Goal: Find contact information: Find contact information

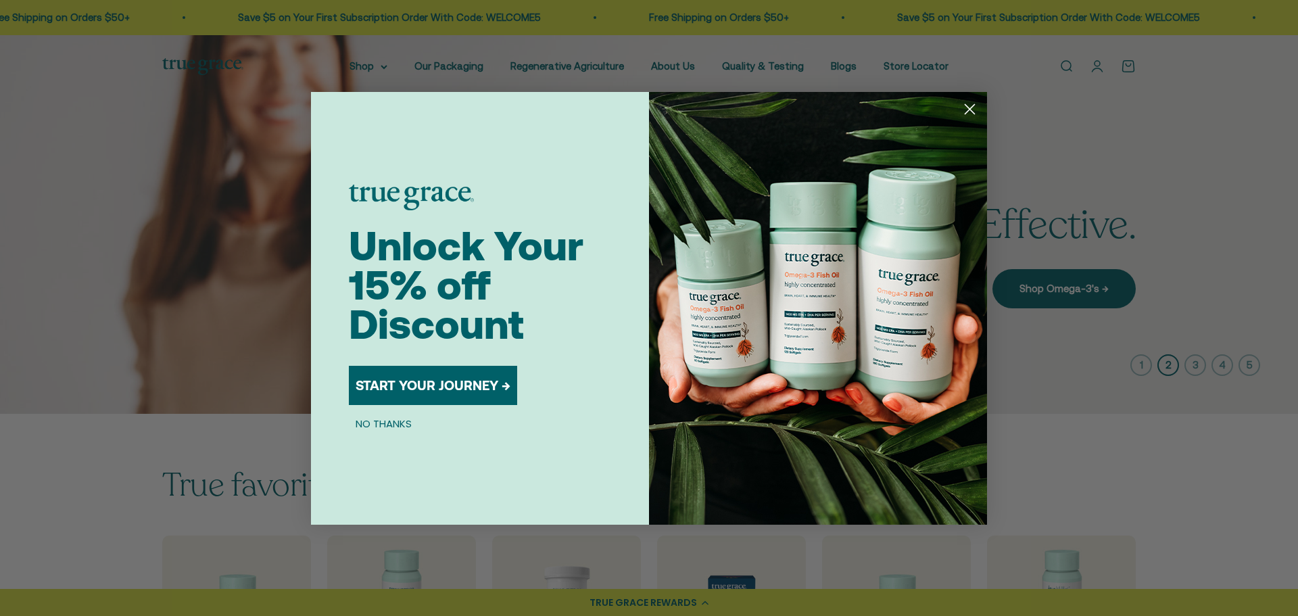
click at [967, 112] on icon "Close dialog" at bounding box center [969, 108] width 9 height 9
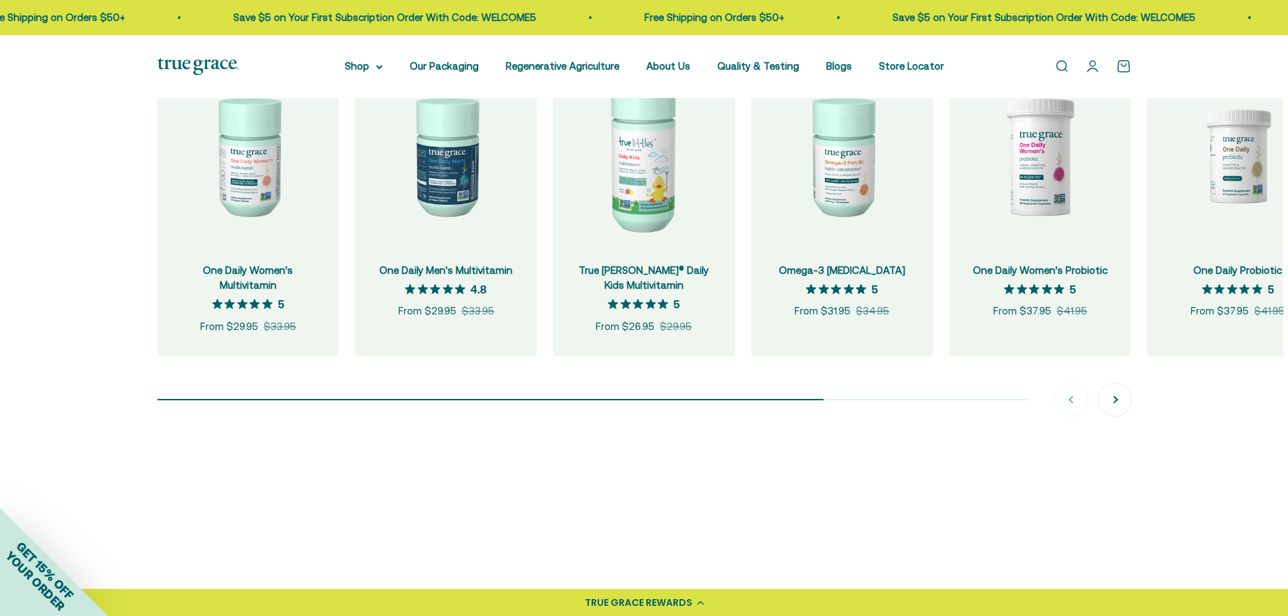
scroll to position [1487, 0]
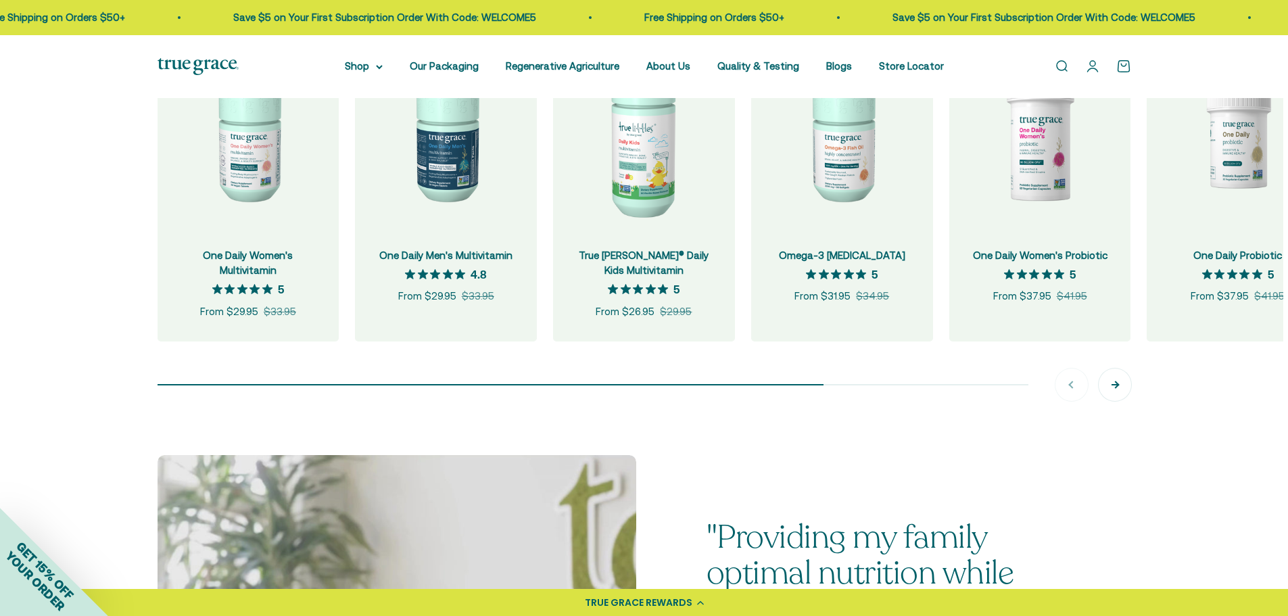
click at [1111, 387] on button "Next" at bounding box center [1115, 384] width 32 height 32
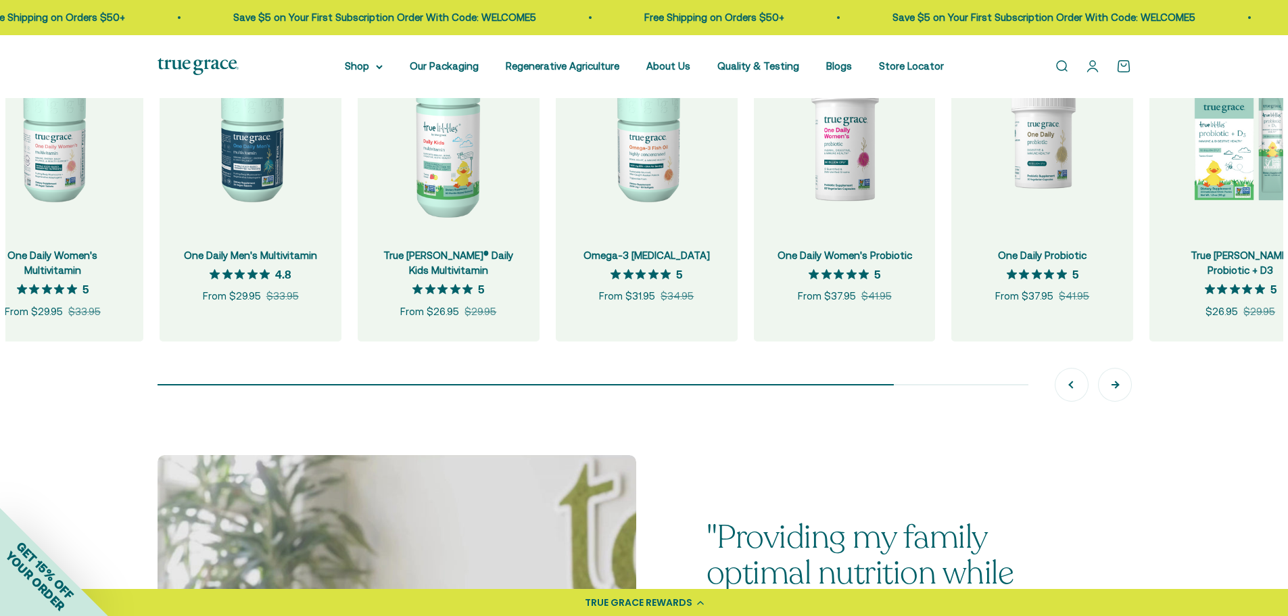
scroll to position [0, 198]
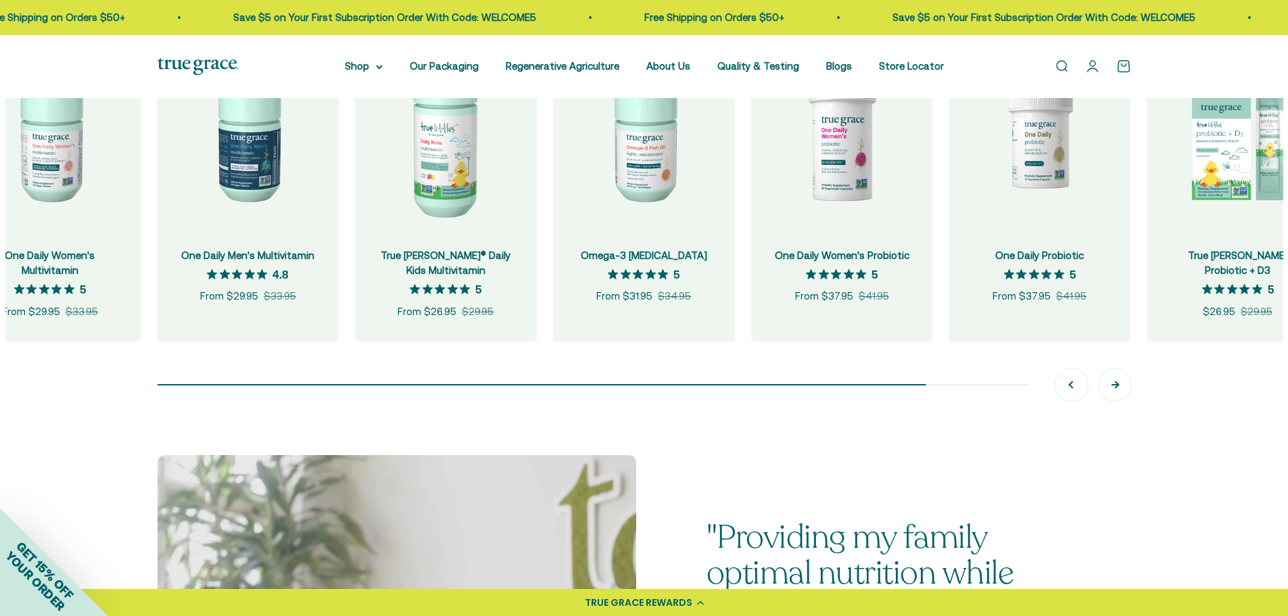
click at [1111, 387] on button "Next" at bounding box center [1115, 384] width 32 height 32
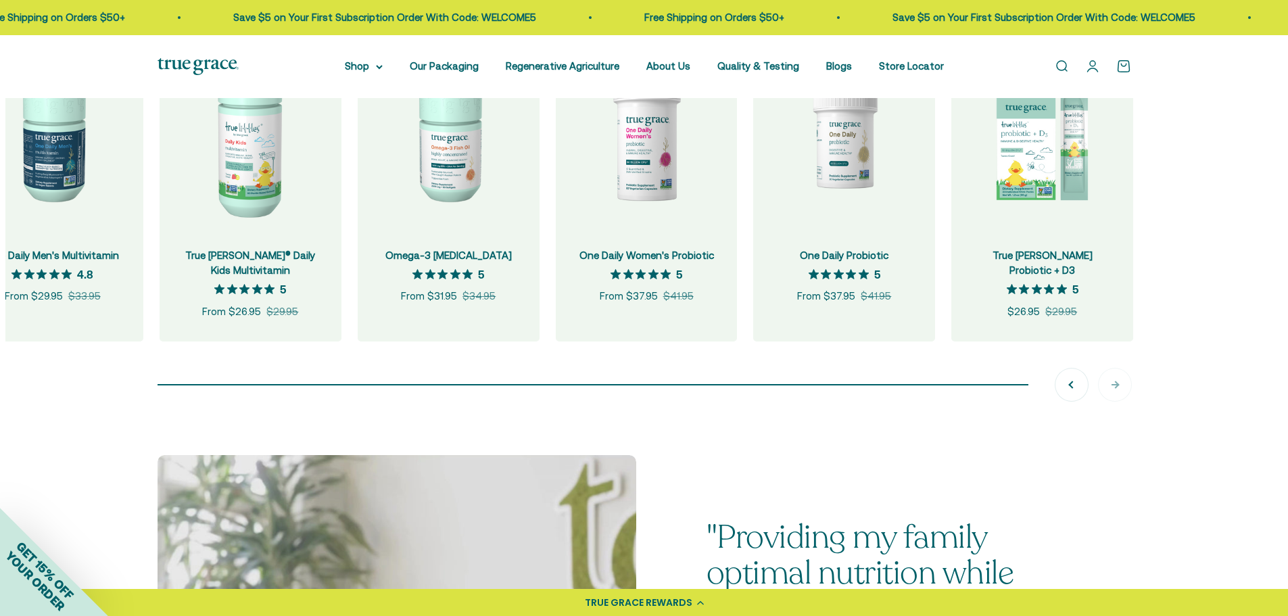
scroll to position [0, 396]
click at [1111, 387] on div "Previous Next" at bounding box center [1093, 384] width 76 height 32
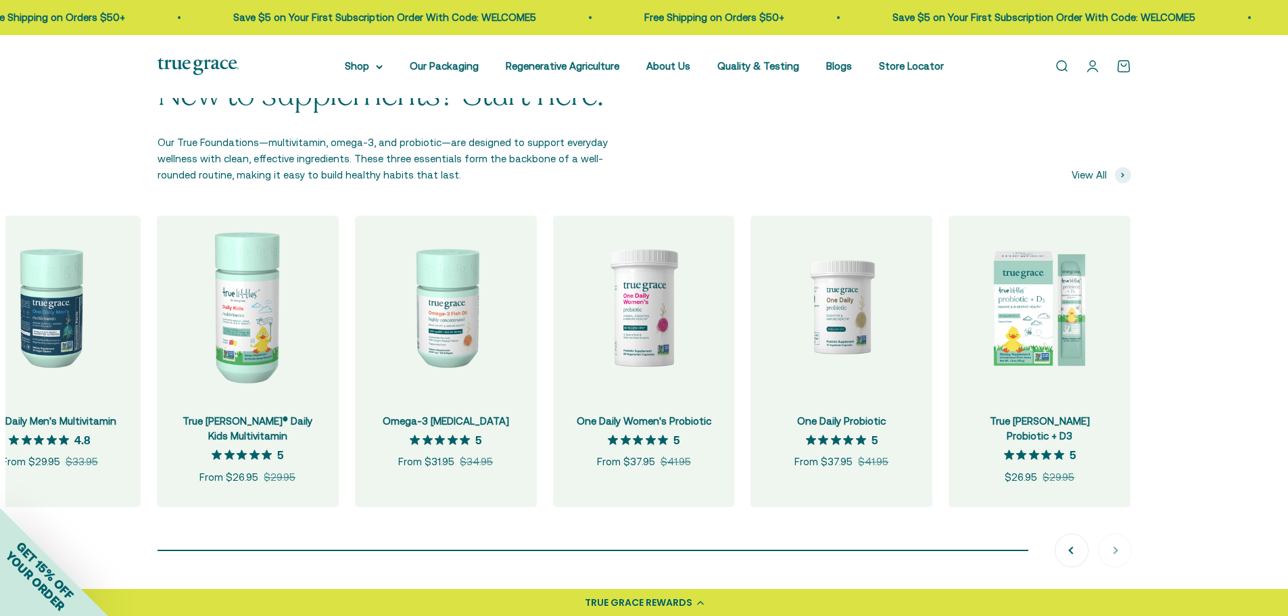
scroll to position [0, 0]
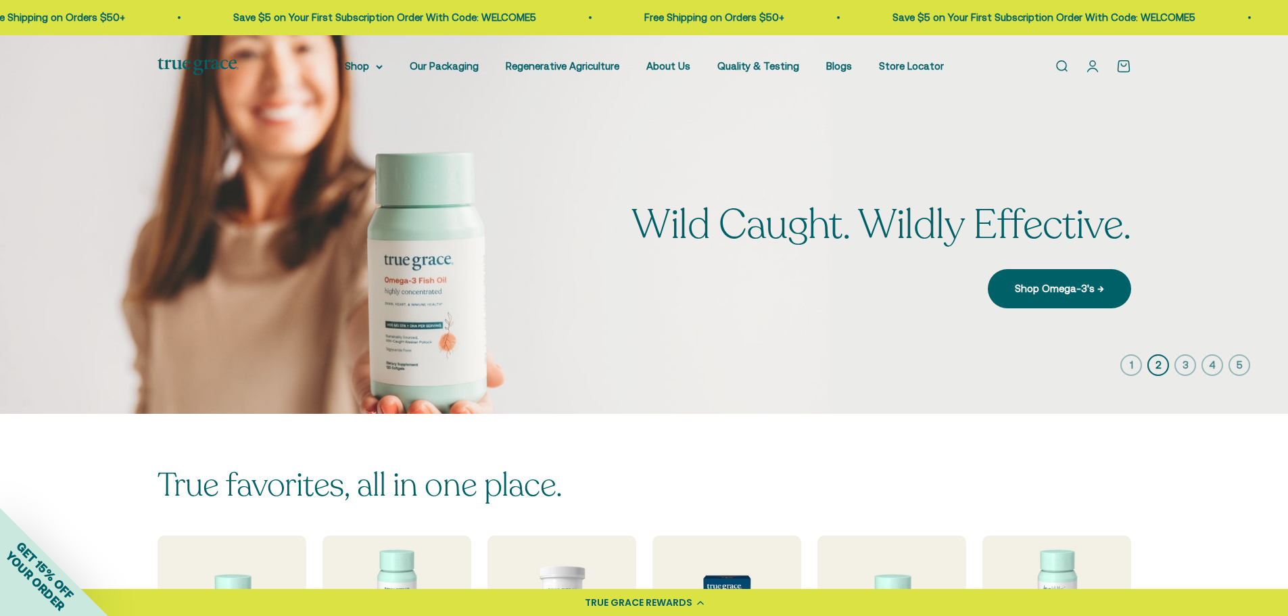
drag, startPoint x: 421, startPoint y: 538, endPoint x: 483, endPoint y: 137, distance: 406.3
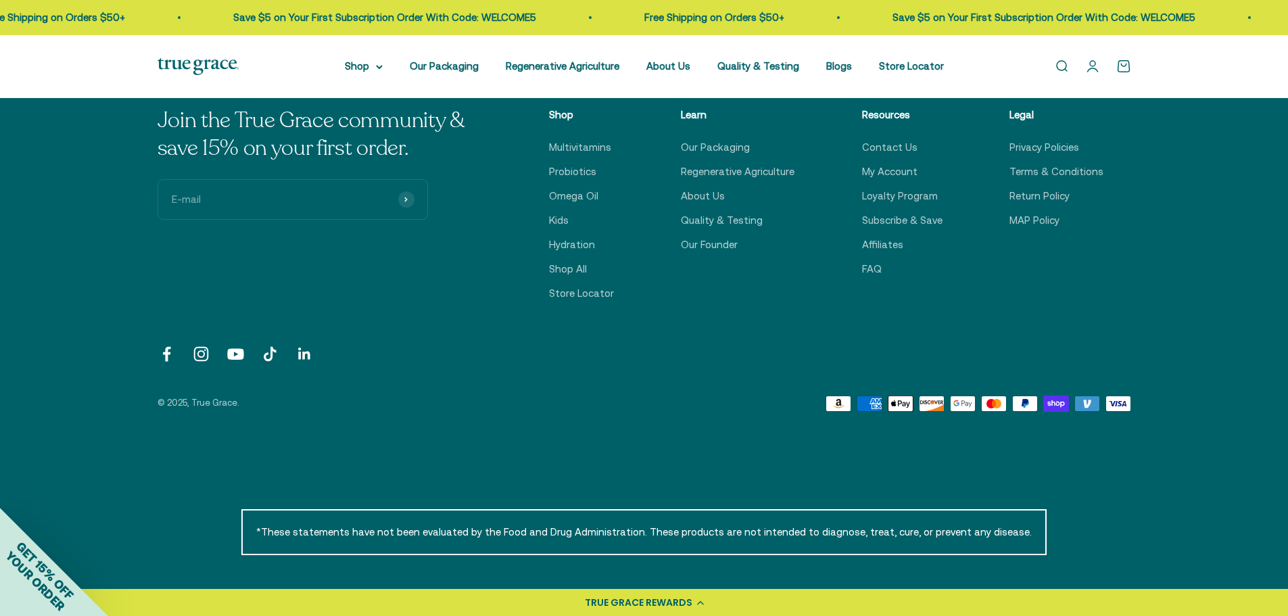
scroll to position [4733, 0]
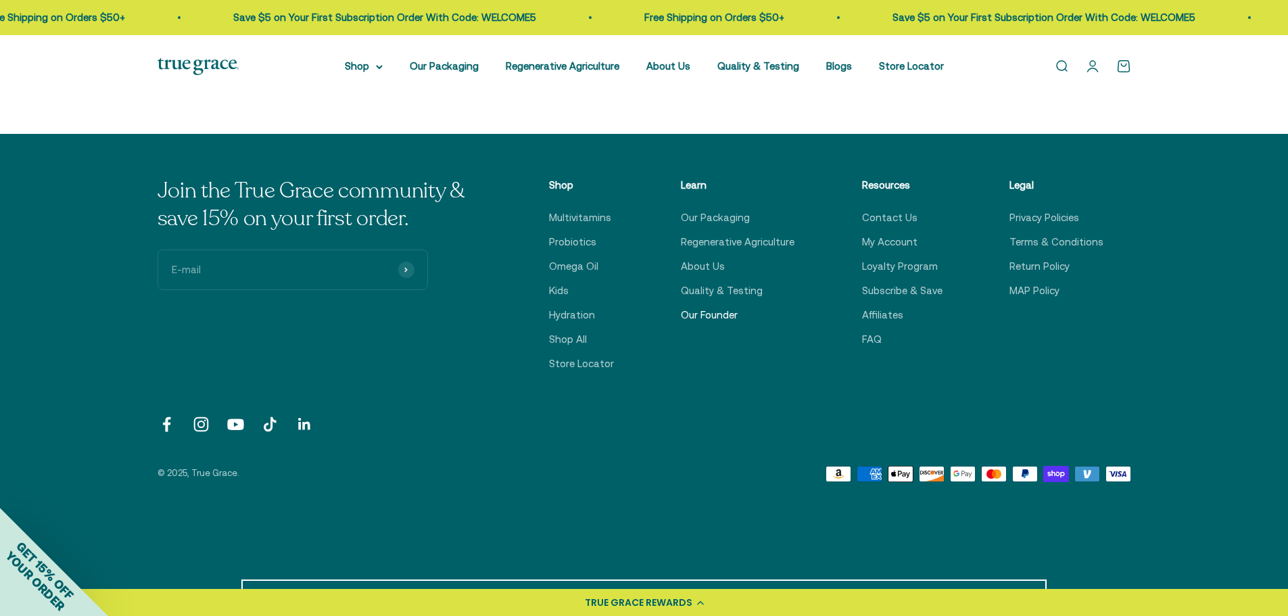
click at [729, 310] on link "Our Founder" at bounding box center [709, 315] width 57 height 16
click at [886, 218] on link "Contact Us" at bounding box center [889, 218] width 55 height 16
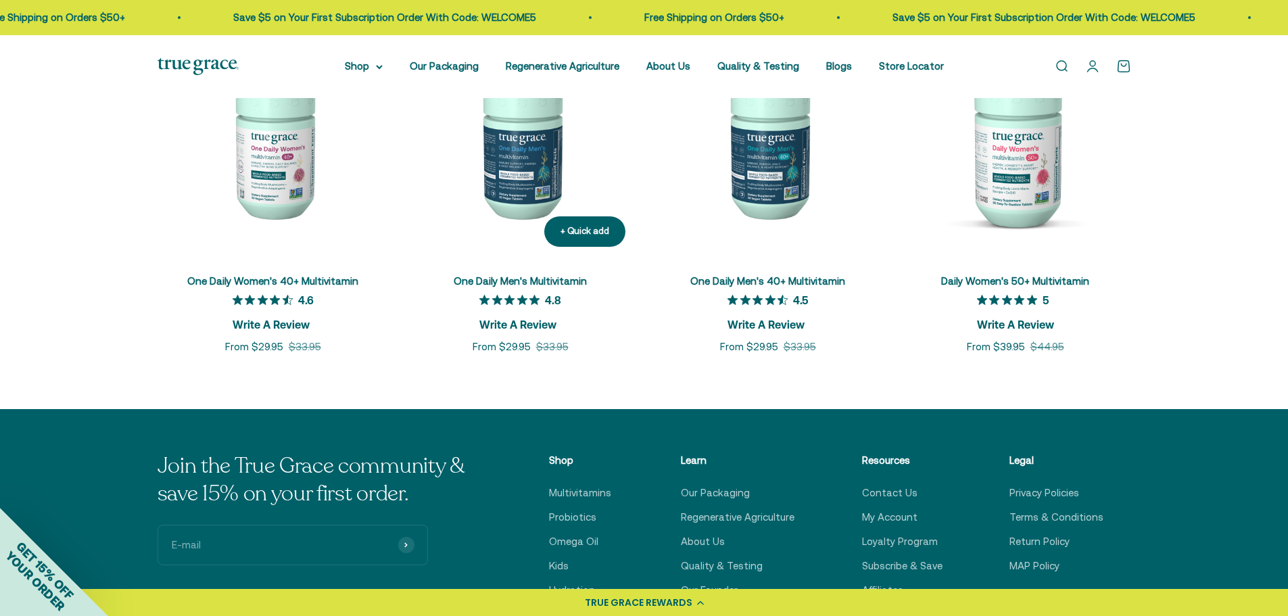
scroll to position [2434, 0]
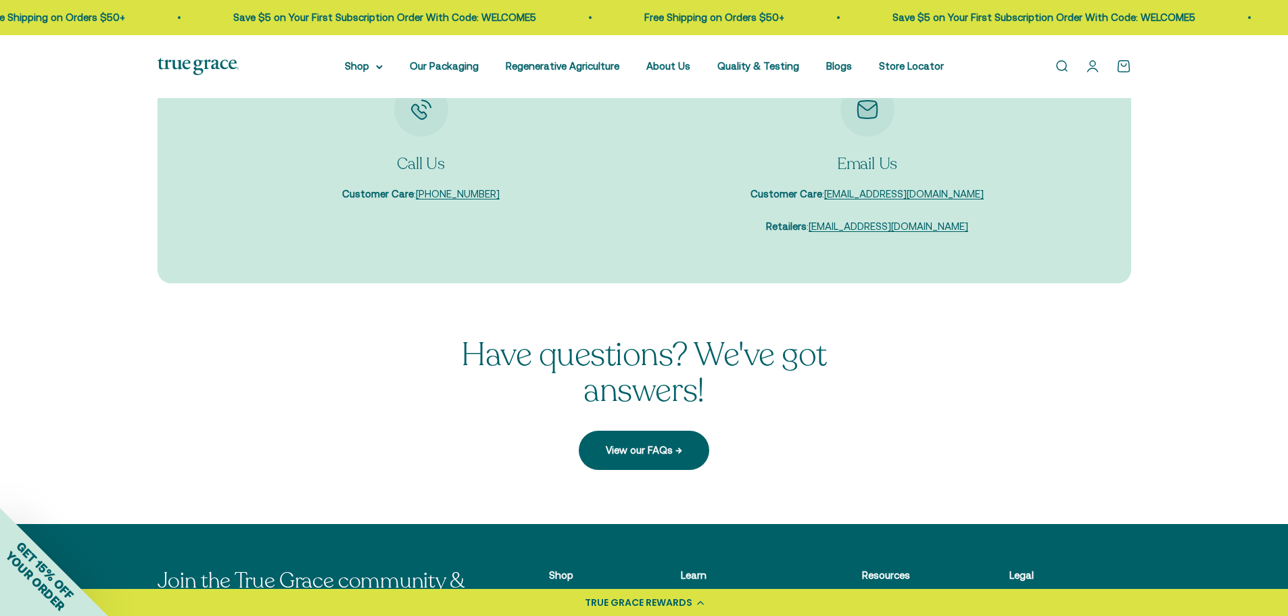
scroll to position [68, 0]
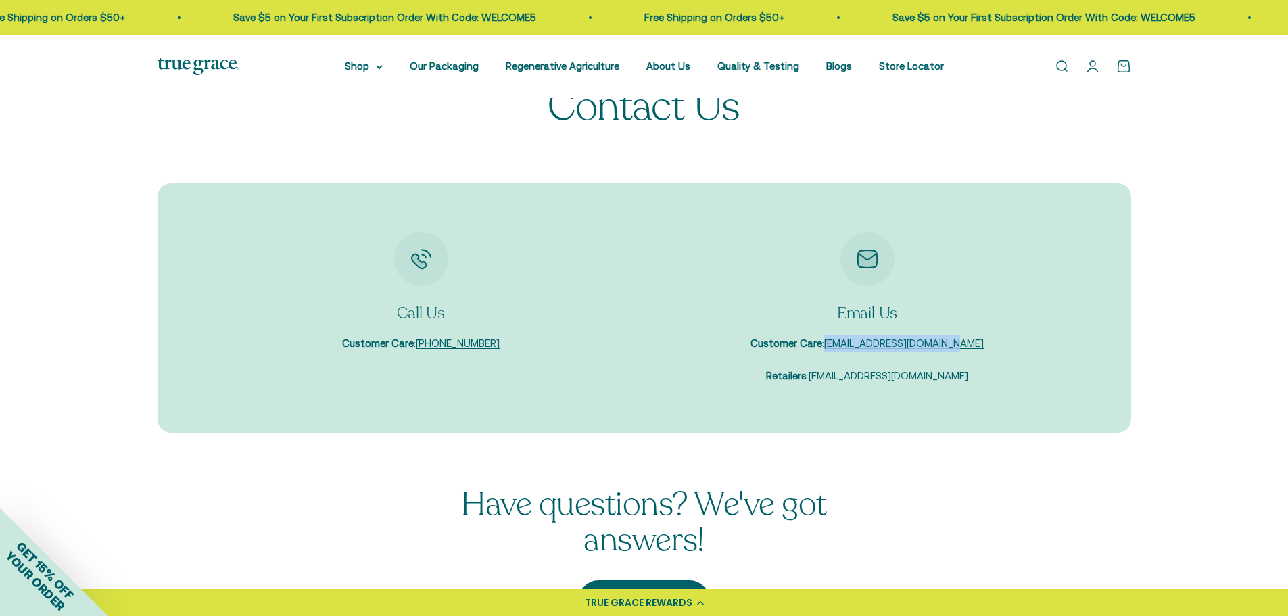
drag, startPoint x: 973, startPoint y: 338, endPoint x: 842, endPoint y: 348, distance: 131.6
click at [842, 348] on div "Email Us Customer Care : [EMAIL_ADDRESS][DOMAIN_NAME] Retailers : [EMAIL_ADDRES…" at bounding box center [867, 308] width 419 height 153
copy link "[EMAIL_ADDRESS][DOMAIN_NAME]"
